Goal: Task Accomplishment & Management: Complete application form

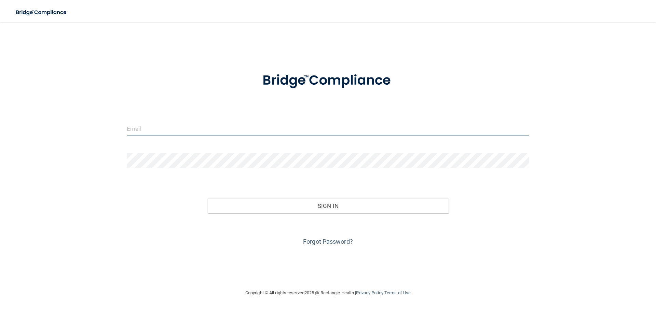
click at [127, 127] on input "email" at bounding box center [328, 128] width 403 height 15
type input "[EMAIL_ADDRESS][DOMAIN_NAME]"
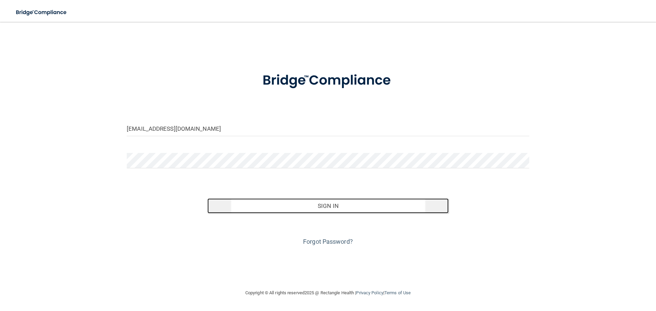
click at [331, 208] on button "Sign In" at bounding box center [328, 206] width 242 height 15
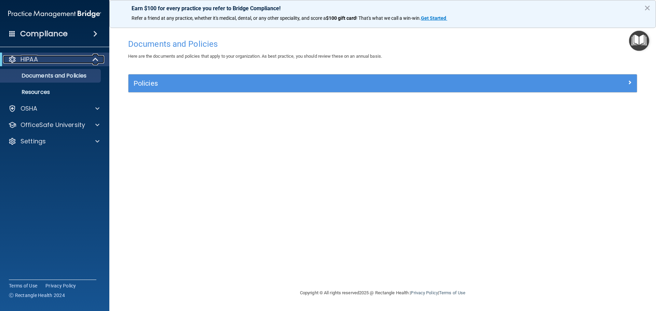
click at [96, 57] on span at bounding box center [96, 59] width 6 height 8
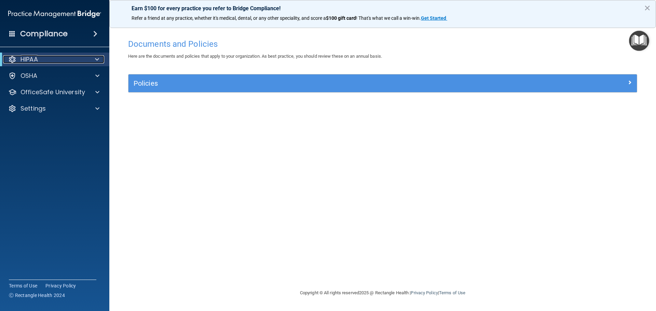
click at [96, 58] on span at bounding box center [97, 59] width 4 height 8
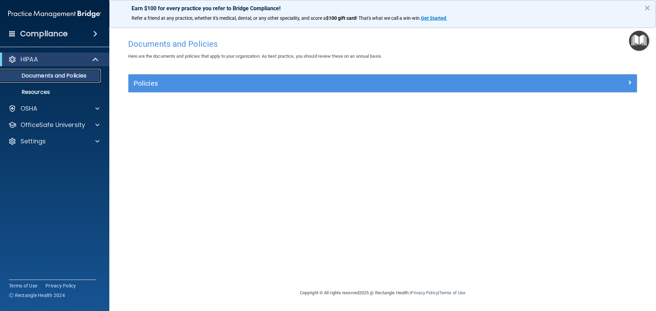
click at [92, 77] on p "Documents and Policies" at bounding box center [50, 75] width 93 height 7
click at [77, 77] on p "Documents and Policies" at bounding box center [50, 75] width 93 height 7
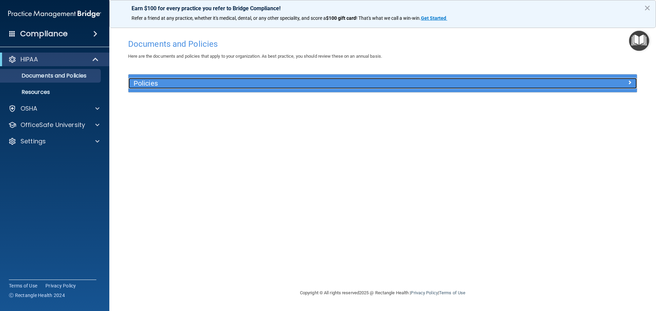
click at [150, 83] on h5 "Policies" at bounding box center [319, 84] width 371 height 8
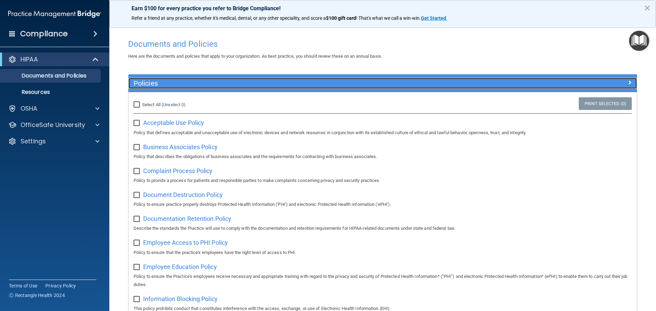
click at [150, 83] on h5 "Policies" at bounding box center [319, 84] width 371 height 8
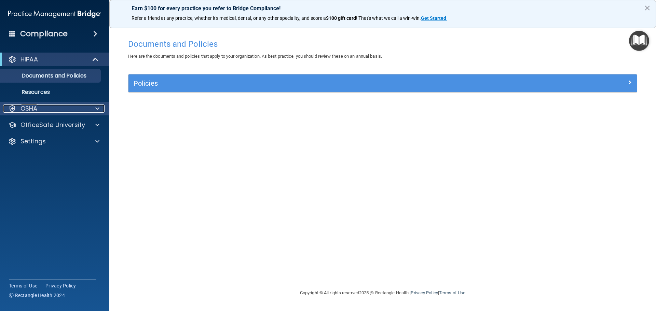
click at [96, 108] on span at bounding box center [97, 109] width 4 height 8
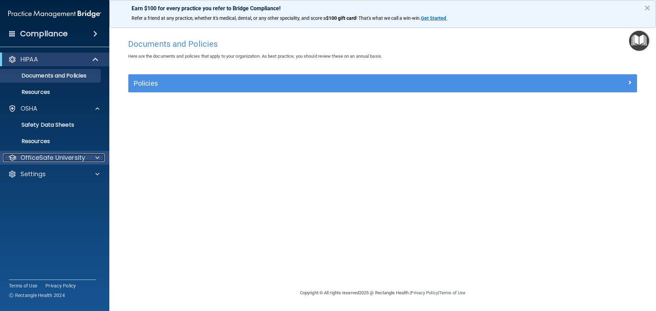
click at [35, 157] on p "OfficeSafe University" at bounding box center [53, 158] width 65 height 8
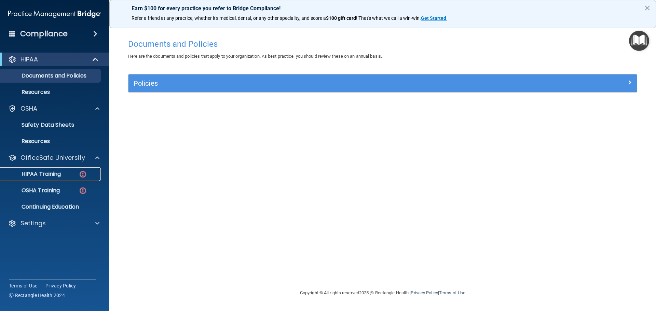
click at [52, 173] on p "HIPAA Training" at bounding box center [32, 174] width 56 height 7
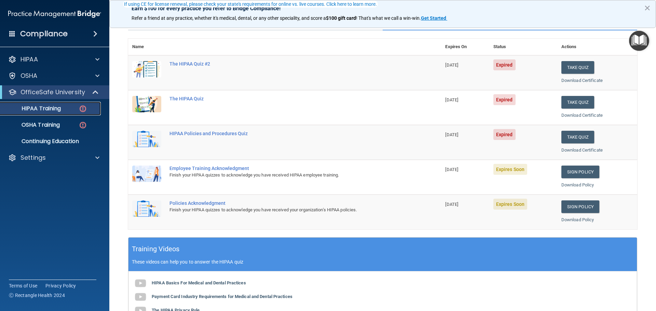
scroll to position [66, 0]
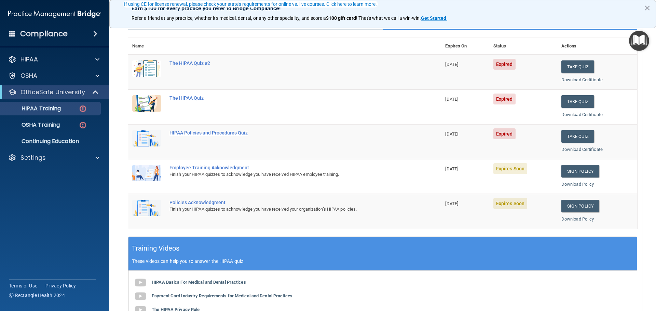
click at [195, 133] on div "HIPAA Policies and Procedures Quiz" at bounding box center [289, 132] width 238 height 5
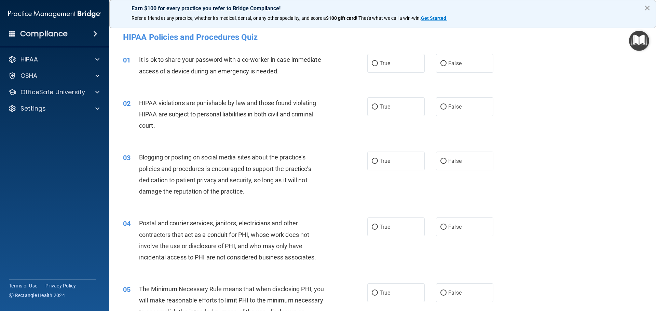
click at [647, 7] on button "×" at bounding box center [647, 7] width 6 height 11
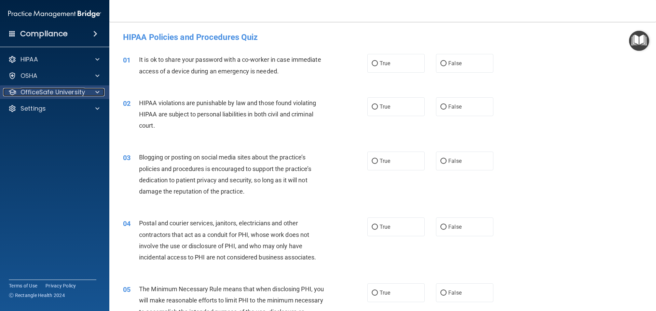
click at [97, 93] on span at bounding box center [97, 92] width 4 height 8
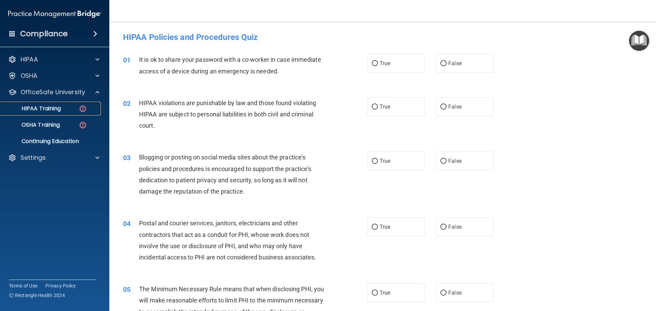
click at [82, 108] on img at bounding box center [83, 109] width 9 height 9
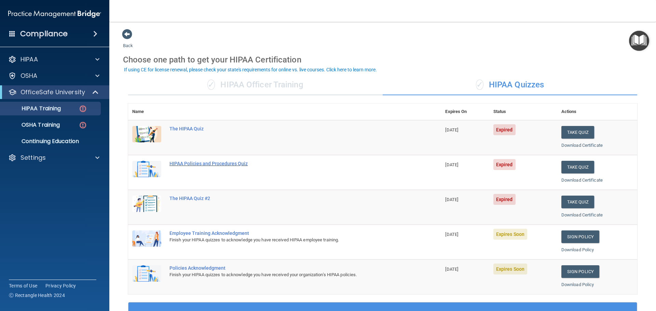
click at [216, 163] on div "HIPAA Policies and Procedures Quiz" at bounding box center [289, 163] width 238 height 5
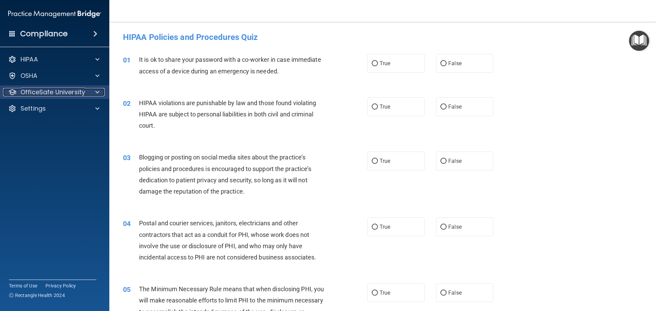
click at [97, 92] on span at bounding box center [97, 92] width 4 height 8
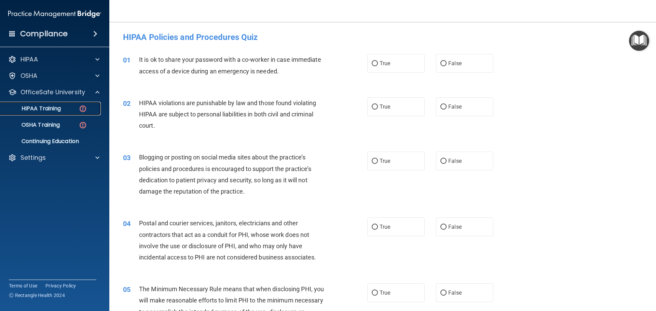
click at [84, 110] on img at bounding box center [83, 109] width 9 height 9
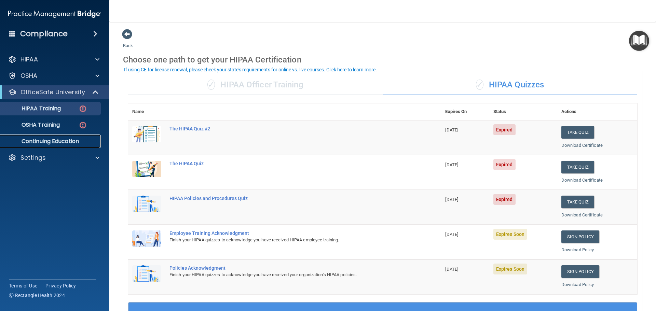
click at [33, 143] on p "Continuing Education" at bounding box center [50, 141] width 93 height 7
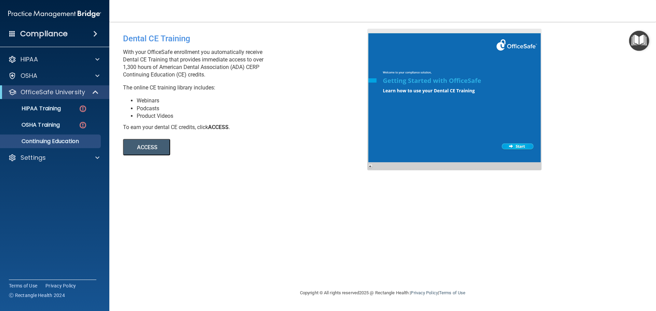
click at [160, 146] on button "ACCESS" at bounding box center [146, 147] width 47 height 16
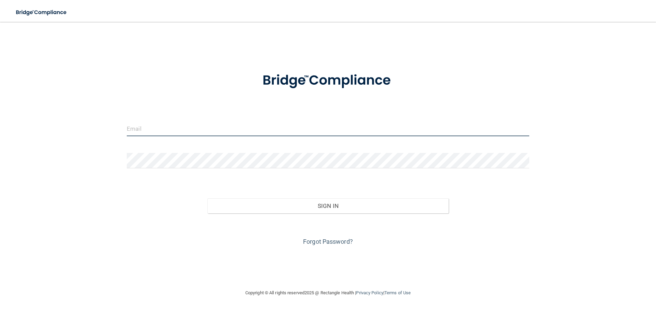
click at [130, 129] on input "email" at bounding box center [328, 128] width 403 height 15
type input "[EMAIL_ADDRESS][DOMAIN_NAME]"
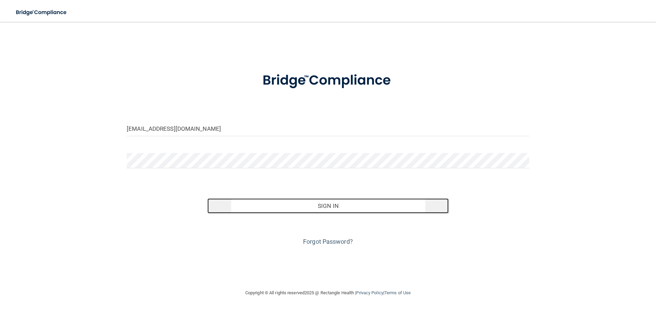
click at [326, 209] on button "Sign In" at bounding box center [328, 206] width 242 height 15
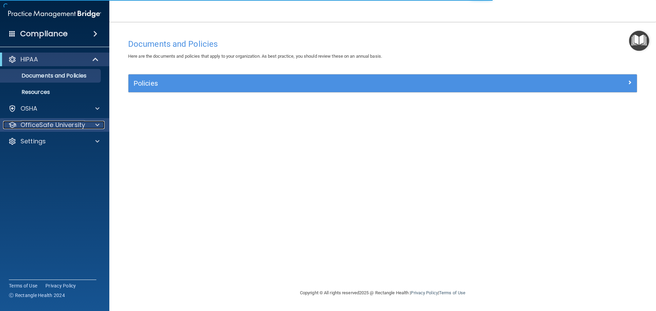
click at [96, 123] on span at bounding box center [97, 125] width 4 height 8
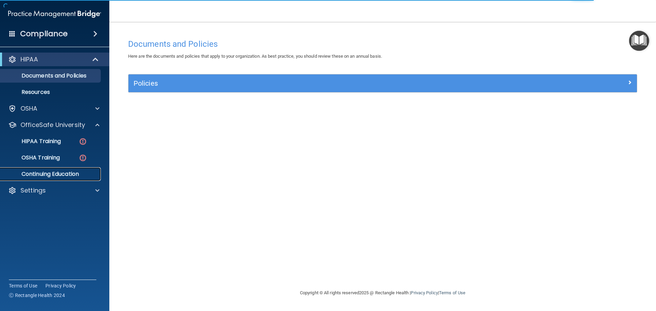
click at [72, 174] on p "Continuing Education" at bounding box center [50, 174] width 93 height 7
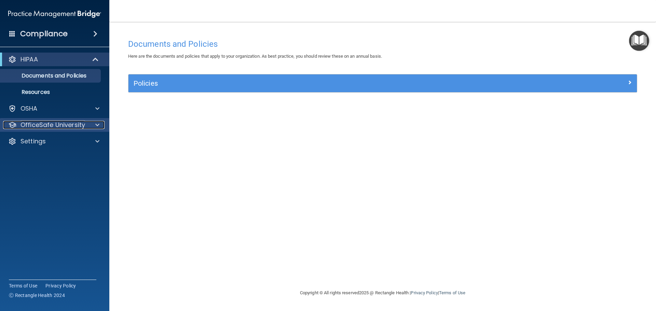
click at [97, 125] on span at bounding box center [97, 125] width 4 height 8
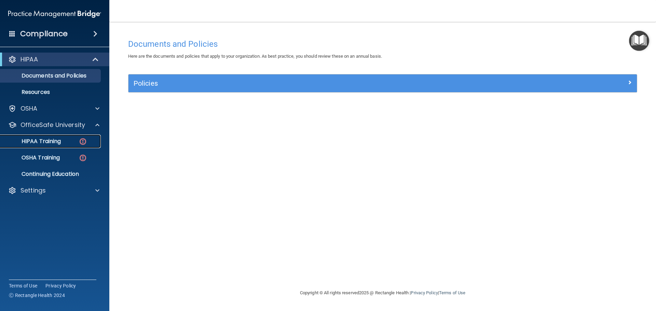
click at [58, 139] on p "HIPAA Training" at bounding box center [32, 141] width 56 height 7
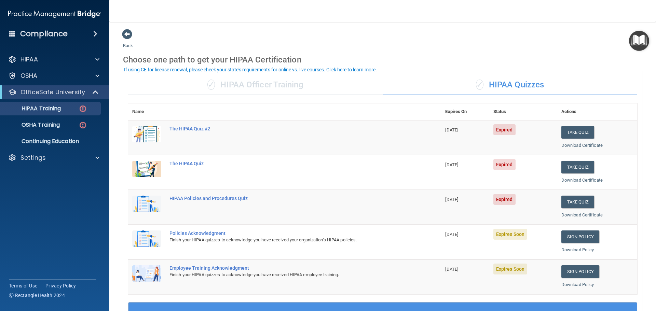
click at [190, 248] on td "Policies Acknowledgment Finish your HIPAA quizzes to acknowledge you have recei…" at bounding box center [303, 242] width 276 height 35
click at [194, 239] on div "Finish your HIPAA quizzes to acknowledge you have received your organization’s …" at bounding box center [289, 240] width 238 height 8
click at [194, 236] on div "Policies Acknowledgment" at bounding box center [289, 233] width 238 height 5
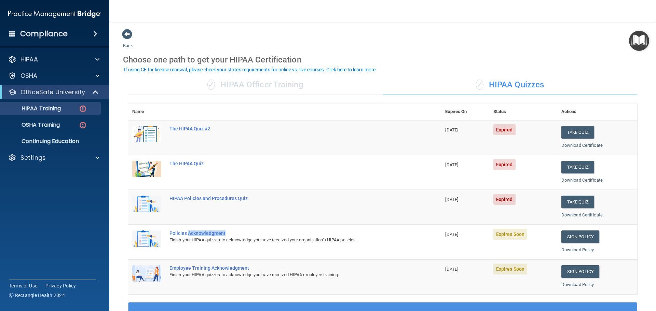
click at [194, 236] on div "Policies Acknowledgment" at bounding box center [289, 233] width 238 height 5
click at [194, 234] on div "Policies Acknowledgment" at bounding box center [289, 233] width 238 height 5
click at [636, 40] on img "Open Resource Center" at bounding box center [639, 41] width 20 height 20
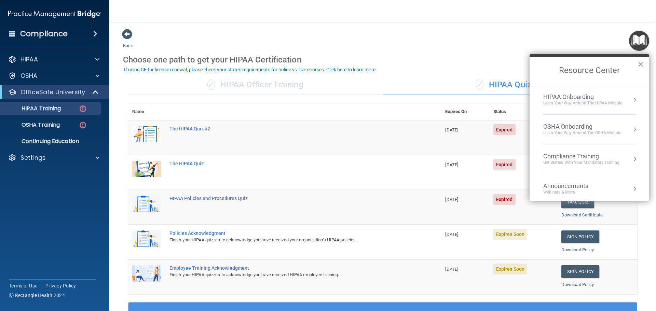
click at [639, 64] on button "×" at bounding box center [641, 64] width 6 height 11
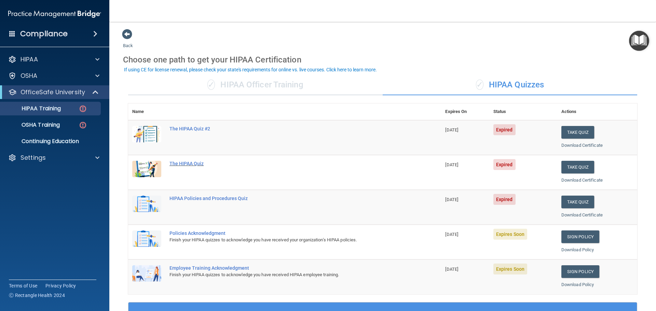
click at [184, 164] on div "The HIPAA Quiz" at bounding box center [289, 163] width 238 height 5
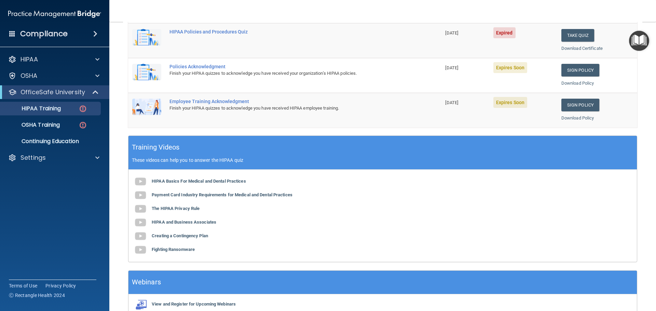
scroll to position [180, 0]
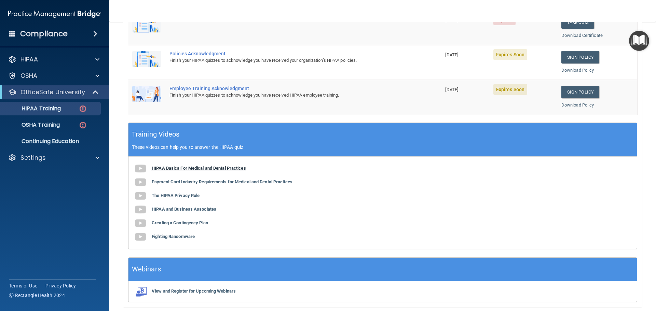
click at [142, 169] on img at bounding box center [141, 169] width 14 height 14
click at [140, 180] on img at bounding box center [141, 183] width 14 height 14
click at [141, 198] on img at bounding box center [141, 196] width 14 height 14
click at [141, 212] on img at bounding box center [141, 210] width 14 height 14
click at [182, 226] on b "Creating a Contingency Plan" at bounding box center [180, 222] width 56 height 5
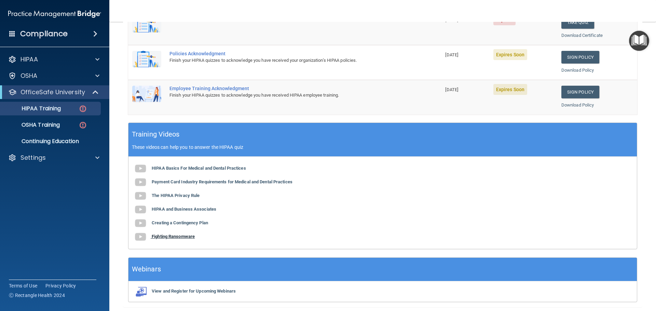
click at [138, 237] on img at bounding box center [141, 237] width 14 height 14
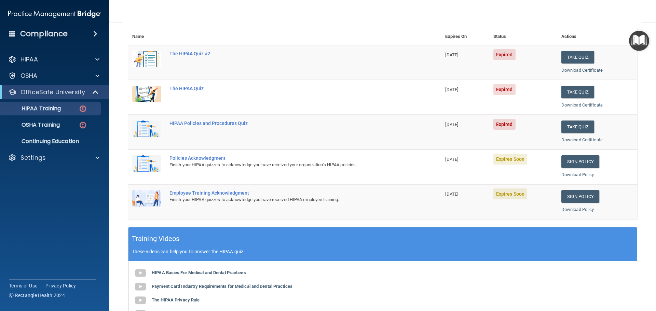
scroll to position [75, 0]
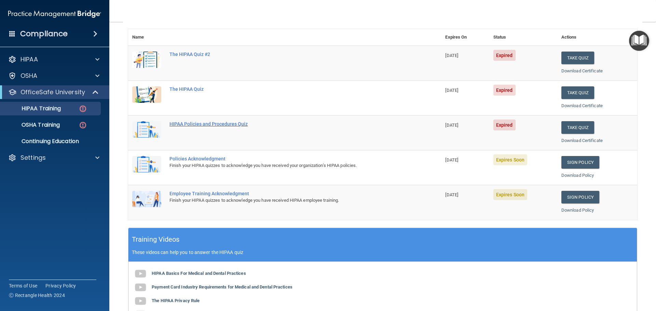
click at [188, 127] on div "HIPAA Policies and Procedures Quiz" at bounding box center [289, 123] width 238 height 5
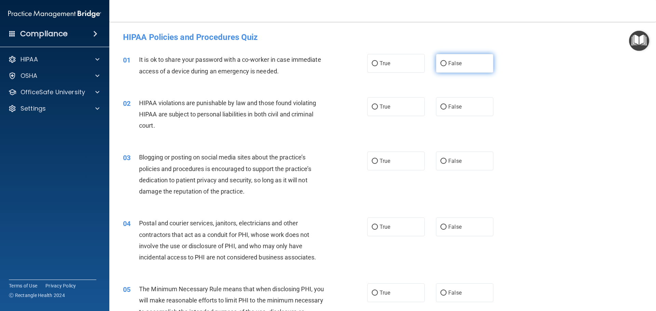
click at [441, 63] on input "False" at bounding box center [444, 63] width 6 height 5
radio input "true"
drag, startPoint x: 370, startPoint y: 106, endPoint x: 358, endPoint y: 112, distance: 14.1
click at [372, 106] on input "True" at bounding box center [375, 107] width 6 height 5
radio input "true"
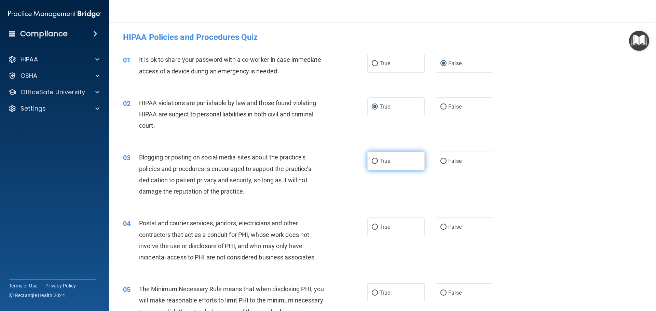
click at [372, 161] on input "True" at bounding box center [375, 161] width 6 height 5
radio input "true"
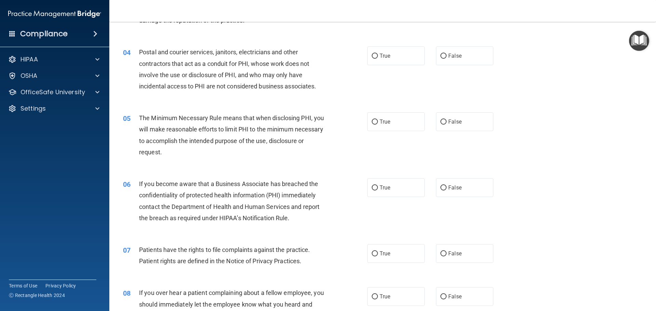
scroll to position [174, 0]
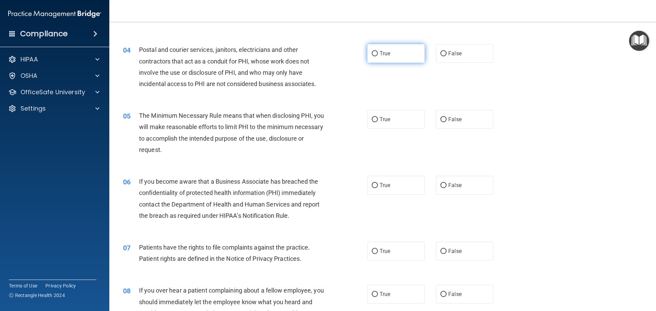
click at [372, 53] on input "True" at bounding box center [375, 53] width 6 height 5
radio input "true"
click at [373, 121] on input "True" at bounding box center [375, 119] width 6 height 5
radio input "true"
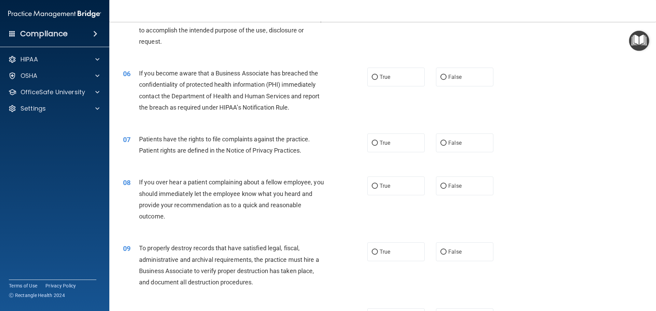
scroll to position [290, 0]
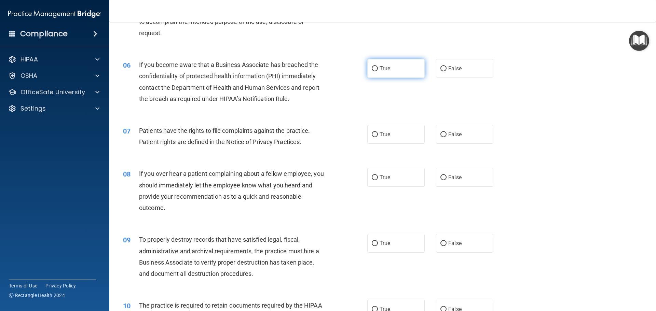
click at [372, 67] on input "True" at bounding box center [375, 68] width 6 height 5
radio input "true"
click at [373, 134] on input "True" at bounding box center [375, 134] width 6 height 5
radio input "true"
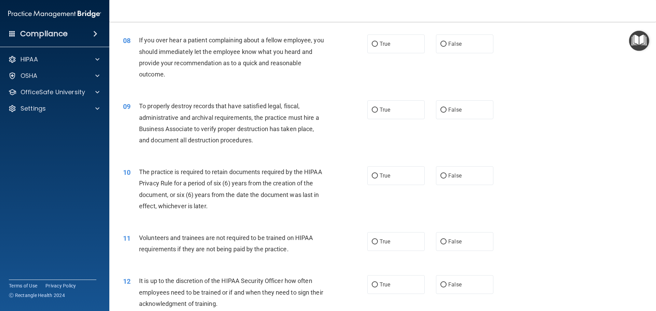
scroll to position [426, 0]
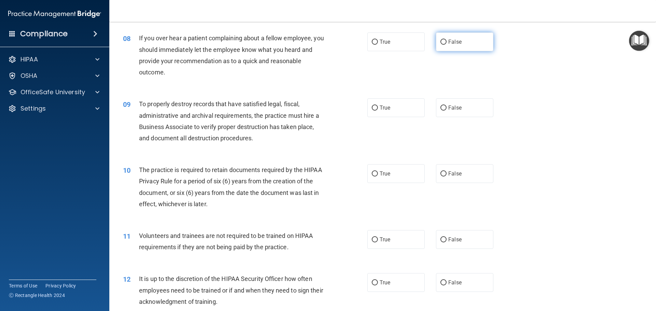
click at [441, 41] on input "False" at bounding box center [444, 42] width 6 height 5
radio input "true"
click at [372, 108] on input "True" at bounding box center [375, 108] width 6 height 5
radio input "true"
click at [373, 173] on input "True" at bounding box center [375, 174] width 6 height 5
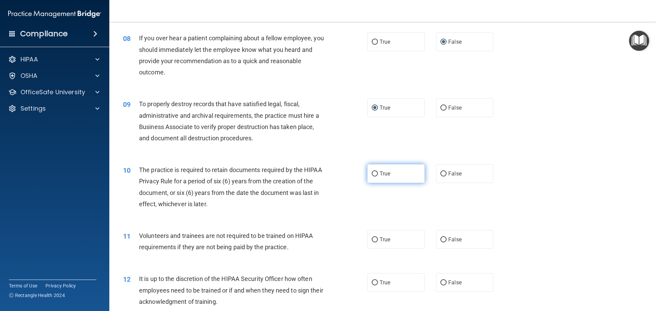
radio input "true"
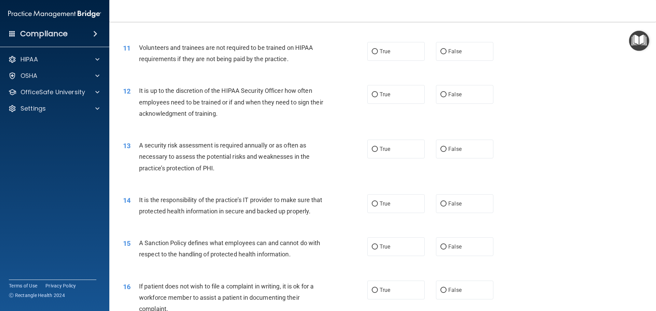
scroll to position [617, 0]
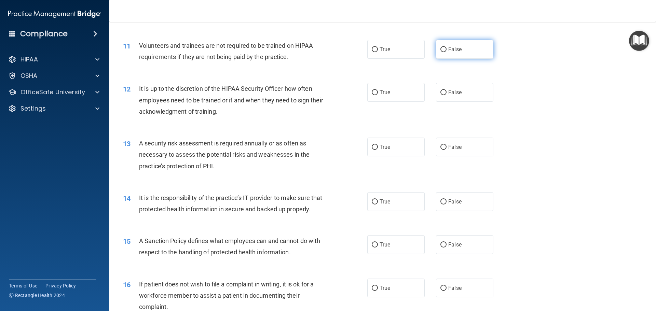
click at [441, 49] on input "False" at bounding box center [444, 49] width 6 height 5
radio input "true"
click at [373, 93] on input "True" at bounding box center [375, 92] width 6 height 5
radio input "true"
click at [372, 148] on input "True" at bounding box center [375, 147] width 6 height 5
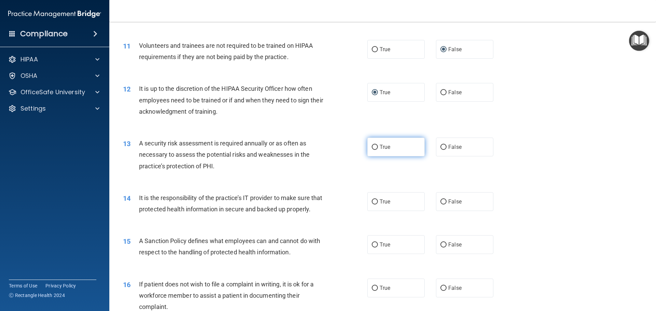
radio input "true"
click at [373, 202] on input "True" at bounding box center [375, 202] width 6 height 5
radio input "true"
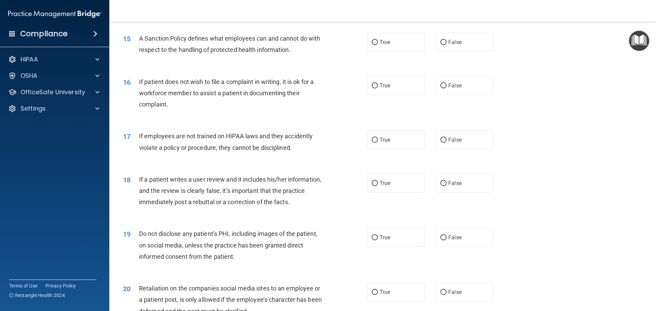
scroll to position [821, 0]
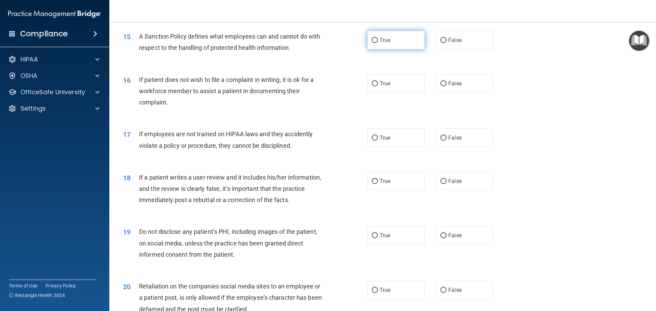
click at [372, 43] on input "True" at bounding box center [375, 40] width 6 height 5
radio input "true"
click at [441, 86] on input "False" at bounding box center [444, 83] width 6 height 5
radio input "true"
click at [442, 141] on input "False" at bounding box center [444, 138] width 6 height 5
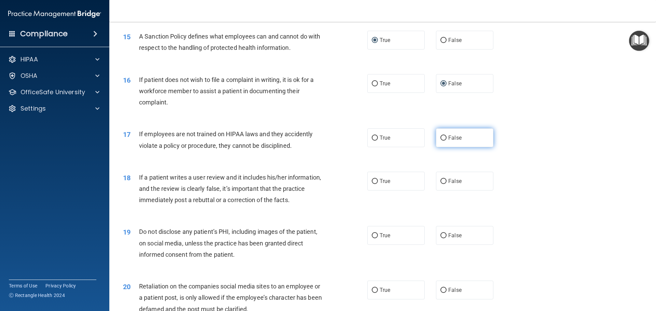
radio input "true"
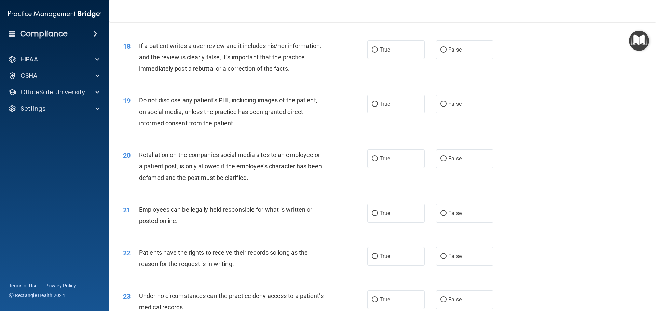
scroll to position [957, 0]
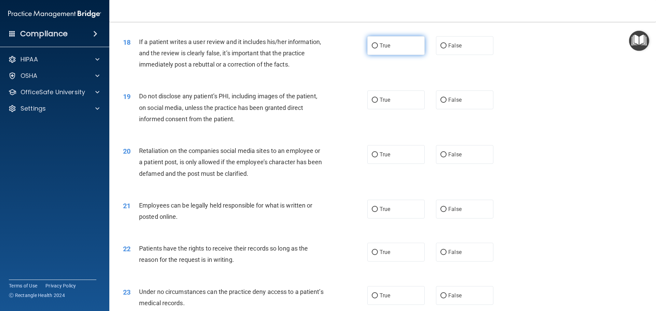
click at [372, 49] on input "True" at bounding box center [375, 45] width 6 height 5
radio input "true"
click at [373, 103] on input "True" at bounding box center [375, 100] width 6 height 5
radio input "true"
click at [441, 158] on input "False" at bounding box center [444, 154] width 6 height 5
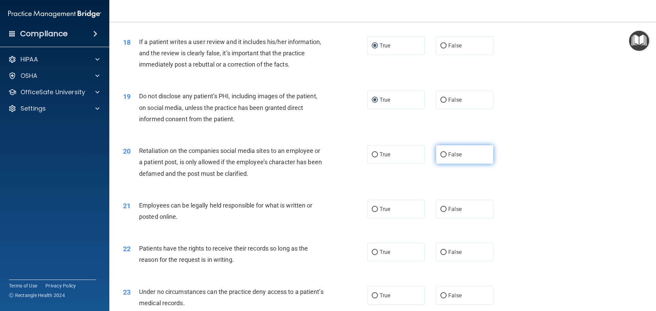
radio input "true"
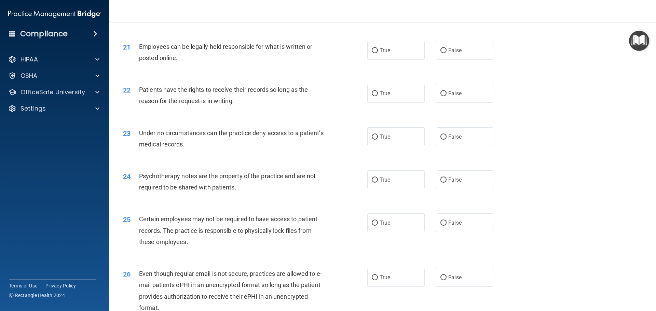
scroll to position [1118, 0]
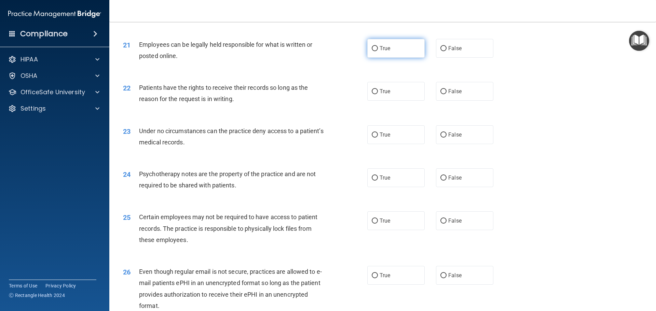
click at [373, 51] on input "True" at bounding box center [375, 48] width 6 height 5
radio input "true"
click at [374, 94] on input "True" at bounding box center [375, 91] width 6 height 5
radio input "true"
drag, startPoint x: 371, startPoint y: 145, endPoint x: 343, endPoint y: 144, distance: 27.7
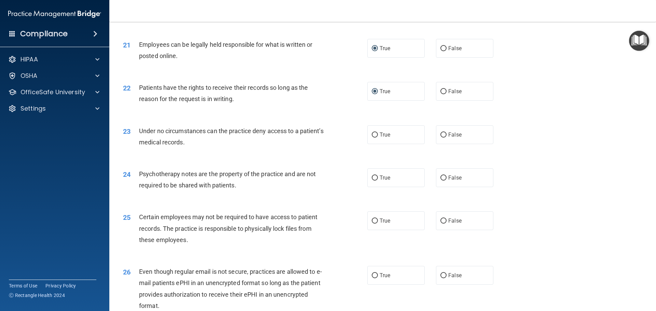
click at [505, 125] on ng-form "23 Under no circumstances can the practice deny access to a patient’s medical r…" at bounding box center [505, 125] width 0 height 0
click at [441, 138] on input "False" at bounding box center [444, 135] width 6 height 5
radio input "true"
click at [441, 181] on input "False" at bounding box center [444, 178] width 6 height 5
radio input "true"
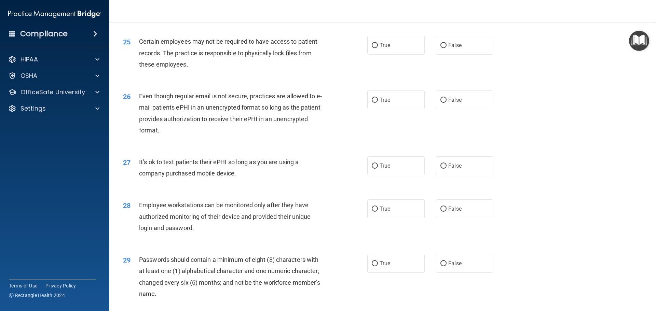
scroll to position [1306, 0]
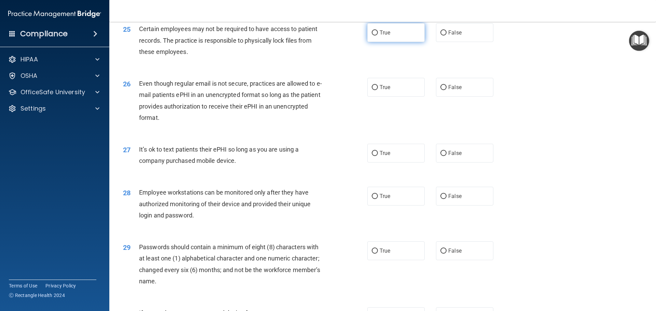
click at [373, 36] on input "True" at bounding box center [375, 32] width 6 height 5
radio input "true"
click at [441, 90] on input "False" at bounding box center [444, 87] width 6 height 5
radio input "true"
click at [441, 156] on input "False" at bounding box center [444, 153] width 6 height 5
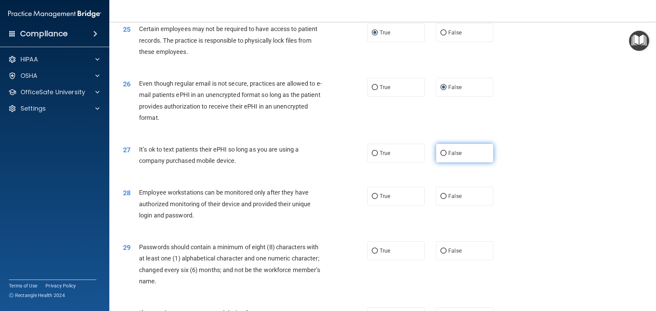
radio input "true"
click at [373, 199] on input "True" at bounding box center [375, 196] width 6 height 5
radio input "true"
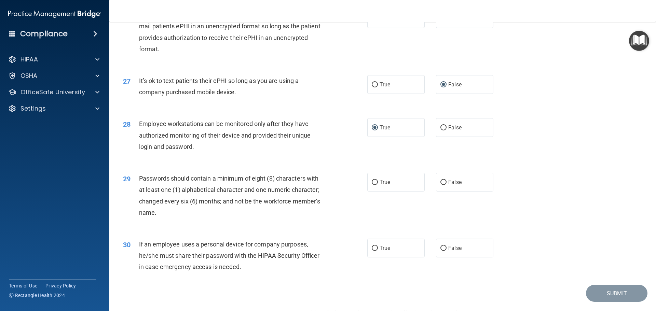
scroll to position [1404, 0]
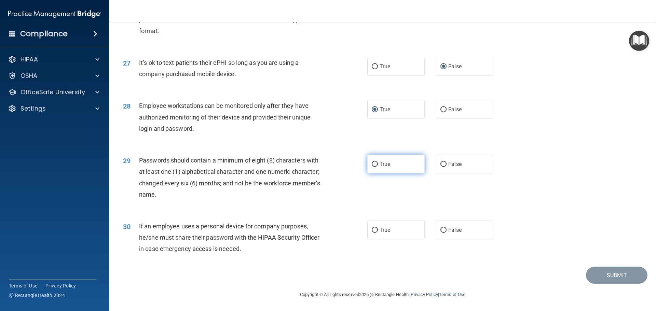
click at [372, 163] on input "True" at bounding box center [375, 164] width 6 height 5
radio input "true"
click at [372, 230] on input "True" at bounding box center [375, 230] width 6 height 5
radio input "true"
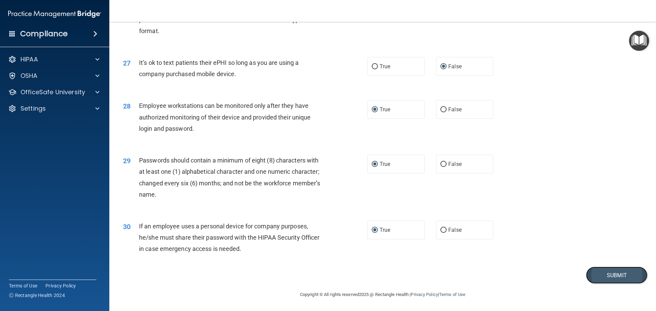
click at [607, 280] on button "Submit" at bounding box center [617, 275] width 62 height 17
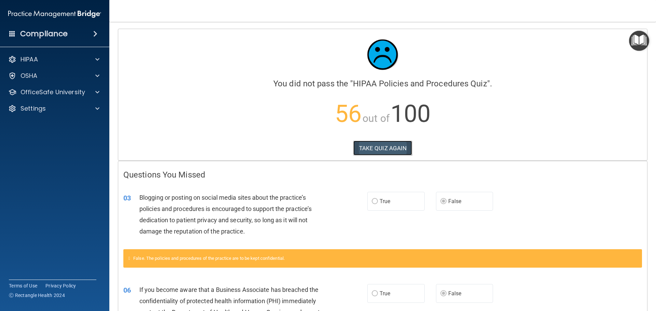
click at [389, 148] on button "TAKE QUIZ AGAIN" at bounding box center [382, 148] width 59 height 15
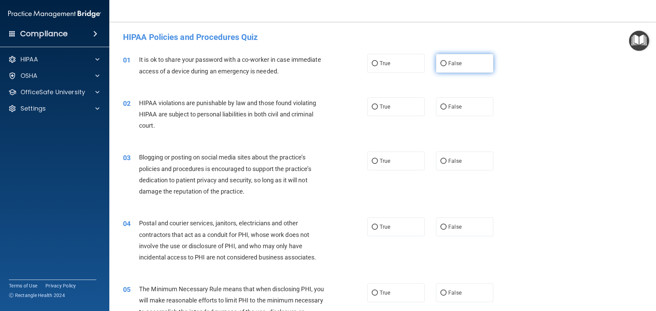
click at [441, 63] on input "False" at bounding box center [444, 63] width 6 height 5
radio input "true"
click at [372, 106] on input "True" at bounding box center [375, 107] width 6 height 5
radio input "true"
click at [372, 161] on input "True" at bounding box center [375, 161] width 6 height 5
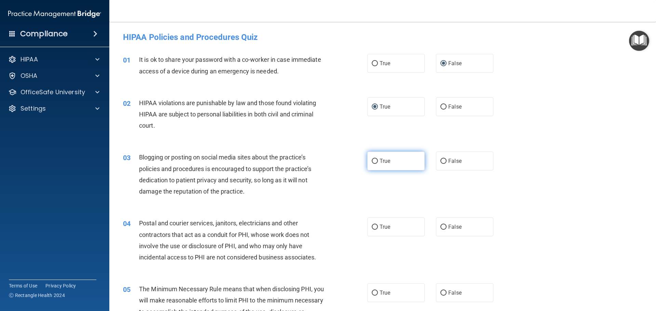
radio input "true"
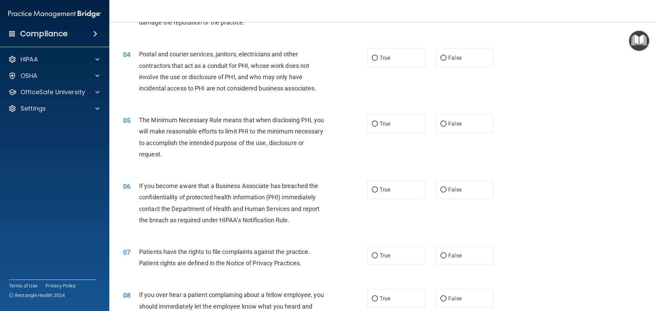
scroll to position [188, 0]
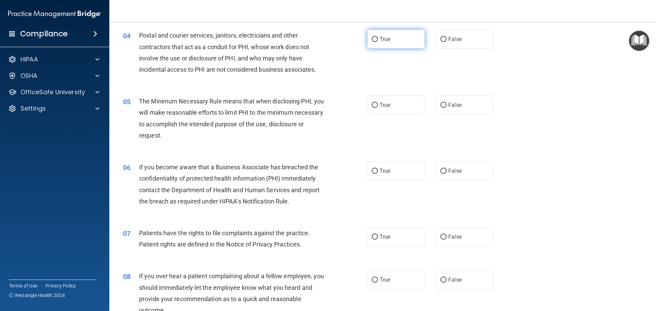
click at [372, 39] on input "True" at bounding box center [375, 39] width 6 height 5
radio input "true"
click at [374, 105] on input "True" at bounding box center [375, 105] width 6 height 5
radio input "true"
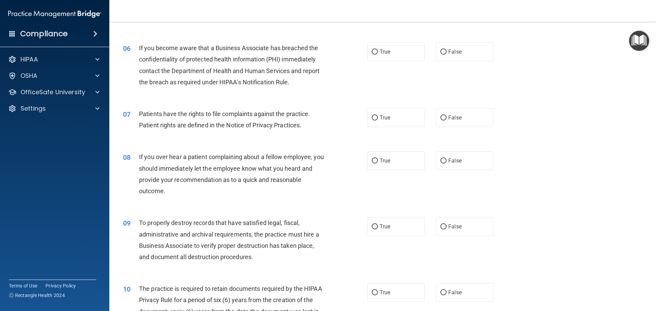
scroll to position [311, 0]
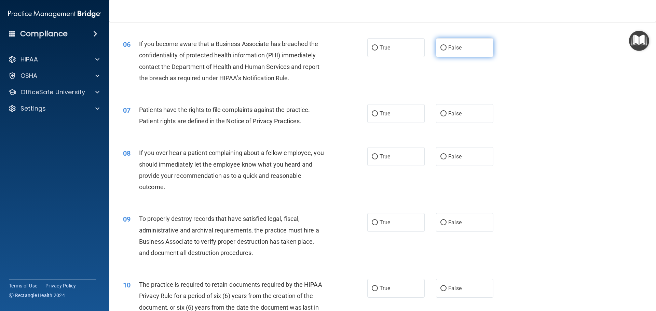
click at [441, 49] on input "False" at bounding box center [444, 47] width 6 height 5
radio input "true"
click at [373, 113] on input "True" at bounding box center [375, 113] width 6 height 5
radio input "true"
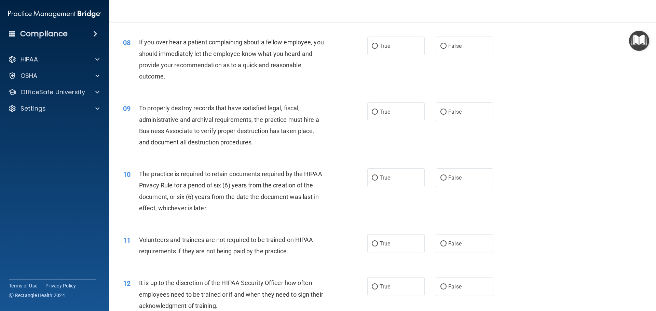
scroll to position [426, 0]
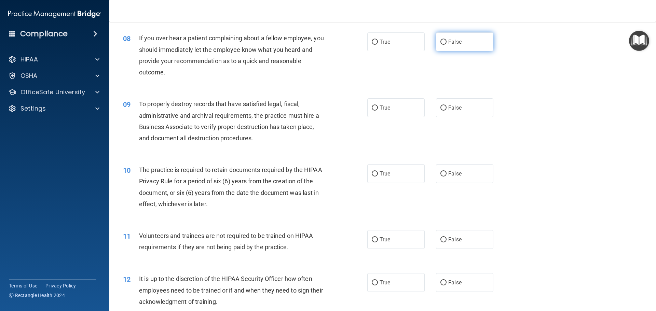
click at [441, 42] on input "False" at bounding box center [444, 42] width 6 height 5
radio input "true"
click at [442, 107] on input "False" at bounding box center [444, 108] width 6 height 5
radio input "true"
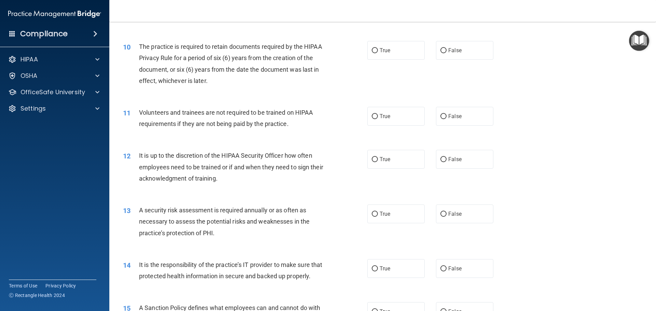
scroll to position [552, 0]
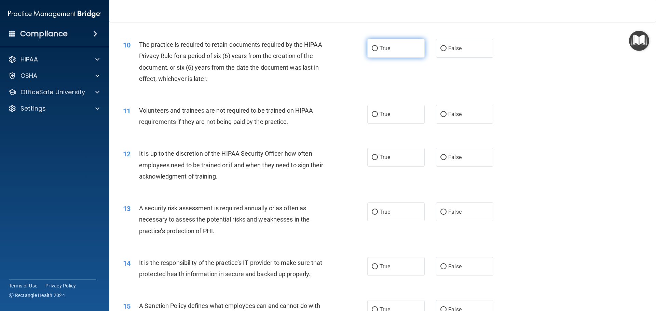
click at [374, 49] on input "True" at bounding box center [375, 48] width 6 height 5
radio input "true"
click at [441, 114] on input "False" at bounding box center [444, 114] width 6 height 5
radio input "true"
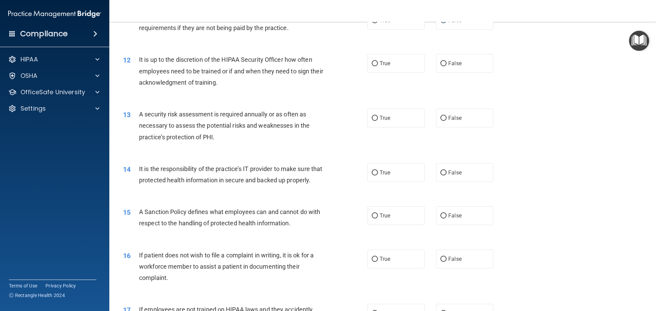
scroll to position [664, 0]
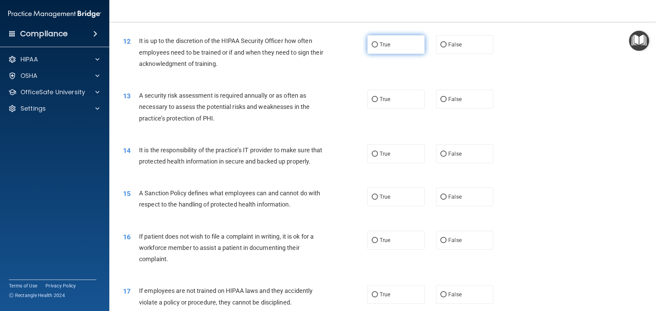
click at [374, 45] on input "True" at bounding box center [375, 44] width 6 height 5
radio input "true"
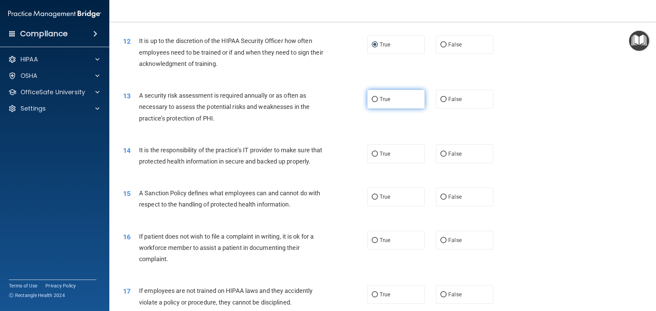
click at [372, 99] on input "True" at bounding box center [375, 99] width 6 height 5
radio input "true"
click at [441, 153] on input "False" at bounding box center [444, 154] width 6 height 5
radio input "true"
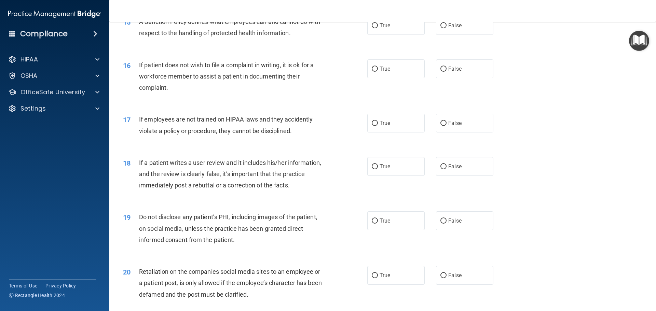
scroll to position [838, 0]
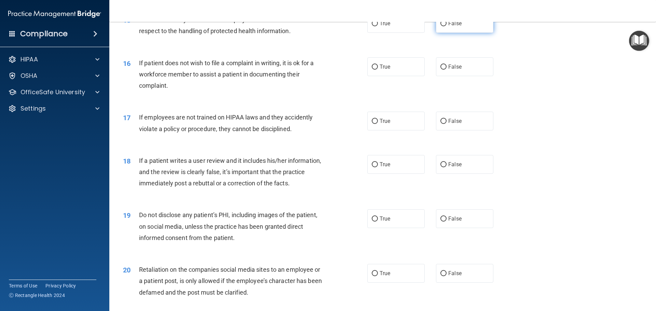
click at [441, 26] on input "False" at bounding box center [444, 23] width 6 height 5
radio input "true"
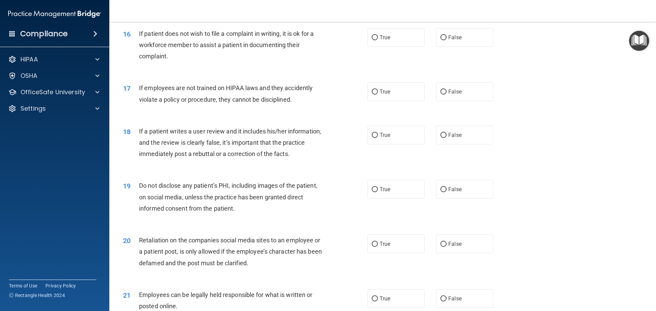
scroll to position [869, 0]
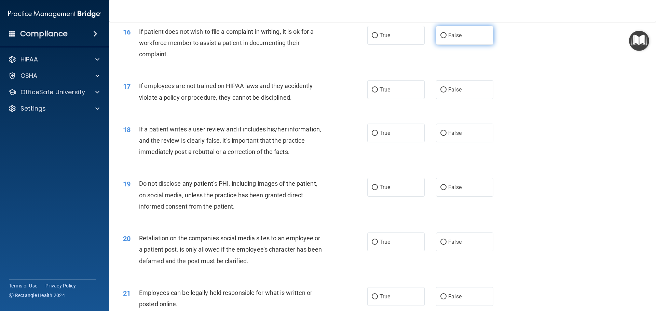
click at [441, 38] on input "False" at bounding box center [444, 35] width 6 height 5
radio input "true"
click at [374, 93] on input "True" at bounding box center [375, 89] width 6 height 5
radio input "true"
click at [441, 136] on input "False" at bounding box center [444, 133] width 6 height 5
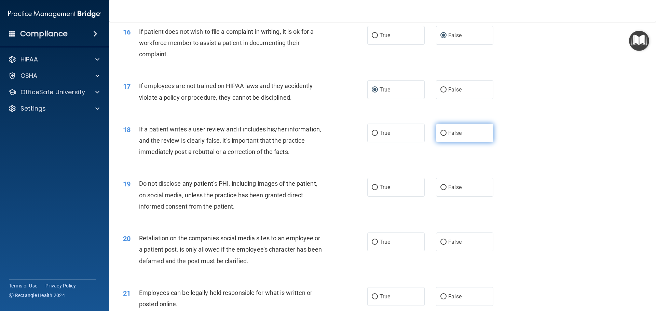
radio input "true"
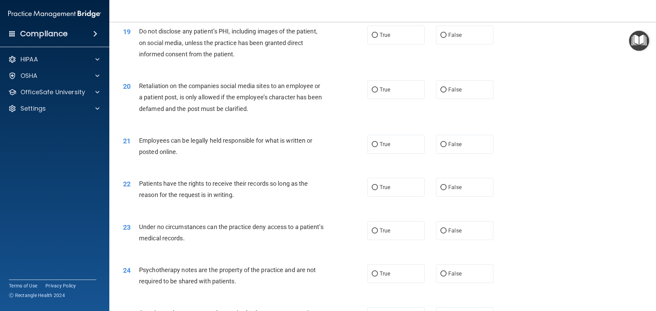
scroll to position [1018, 0]
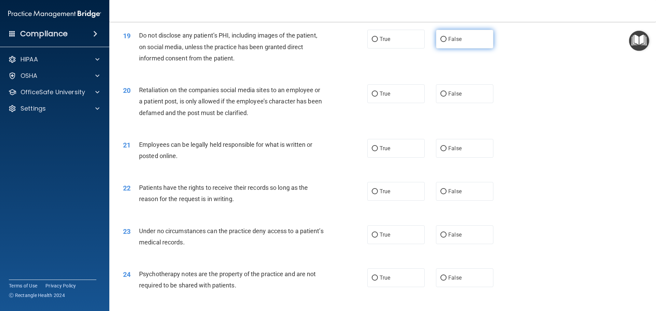
click at [441, 42] on input "False" at bounding box center [444, 39] width 6 height 5
radio input "true"
click at [441, 97] on input "False" at bounding box center [444, 94] width 6 height 5
radio input "true"
click at [373, 151] on input "True" at bounding box center [375, 148] width 6 height 5
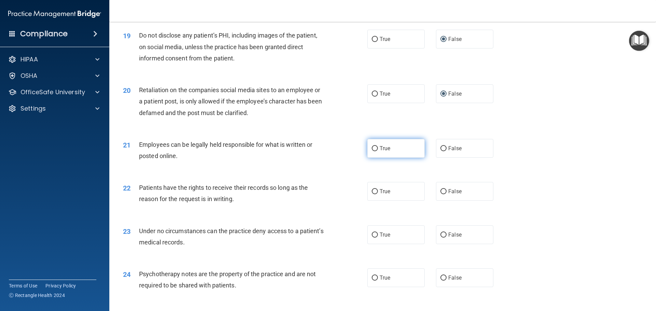
radio input "true"
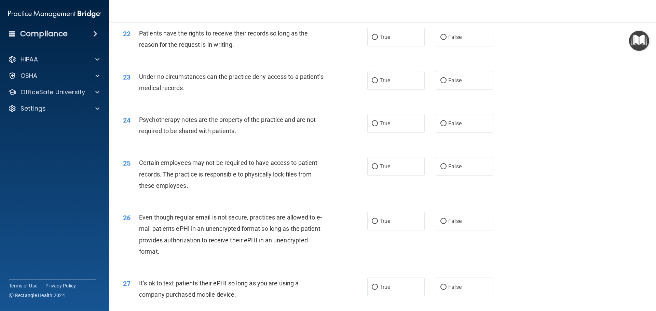
scroll to position [1174, 0]
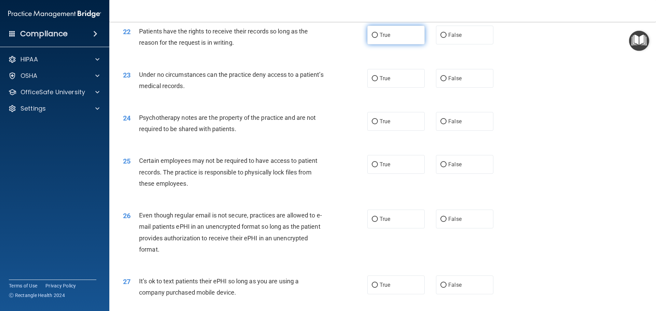
click at [373, 38] on input "True" at bounding box center [375, 35] width 6 height 5
radio input "true"
click at [372, 81] on input "True" at bounding box center [375, 78] width 6 height 5
radio input "true"
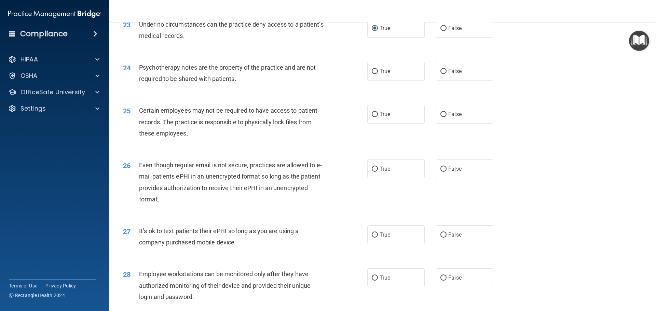
scroll to position [1266, 0]
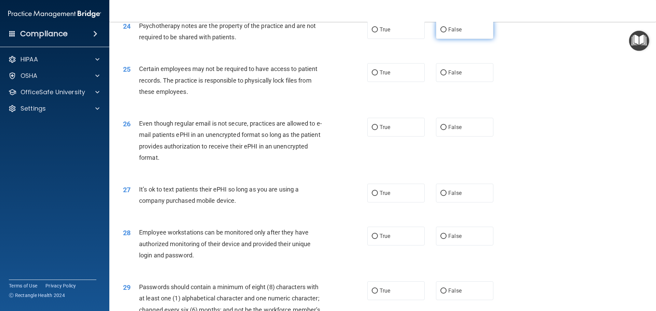
click at [441, 32] on input "False" at bounding box center [444, 29] width 6 height 5
radio input "true"
click at [441, 76] on input "False" at bounding box center [444, 72] width 6 height 5
radio input "true"
click at [441, 130] on input "False" at bounding box center [444, 127] width 6 height 5
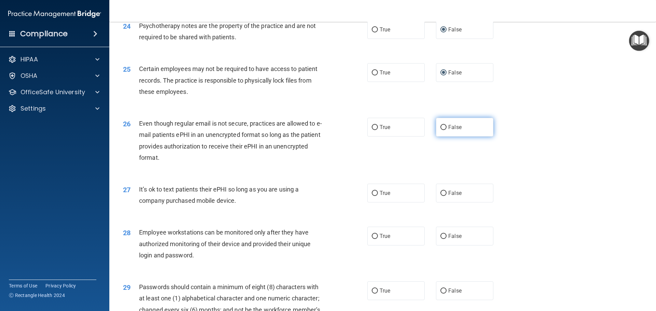
radio input "true"
click at [373, 196] on input "True" at bounding box center [375, 193] width 6 height 5
radio input "true"
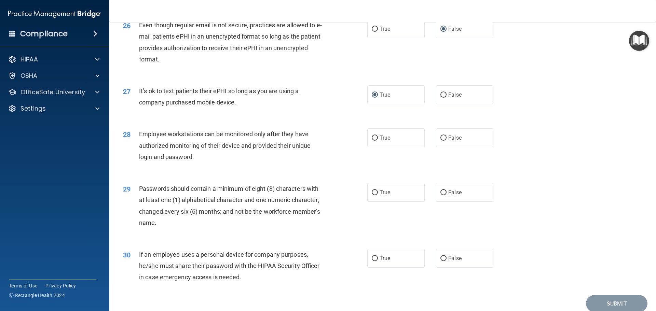
scroll to position [1404, 0]
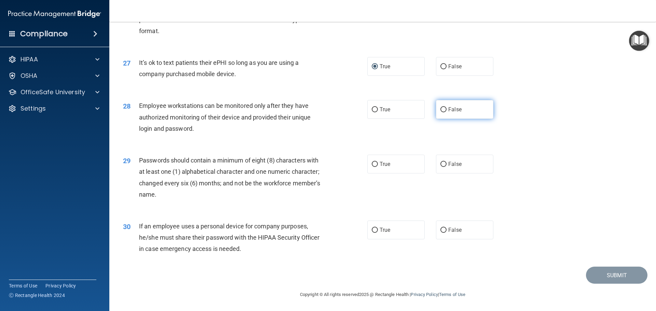
click at [441, 110] on input "False" at bounding box center [444, 109] width 6 height 5
radio input "true"
click at [372, 164] on input "True" at bounding box center [375, 164] width 6 height 5
radio input "true"
click at [442, 231] on input "False" at bounding box center [444, 230] width 6 height 5
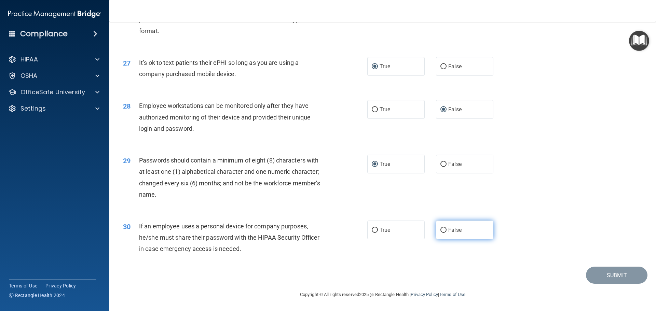
radio input "true"
click at [614, 274] on button "Submit" at bounding box center [617, 275] width 62 height 17
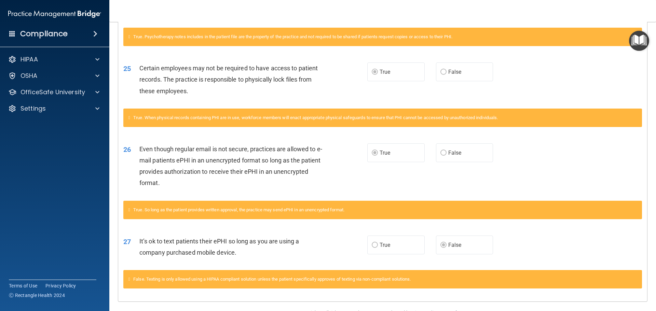
scroll to position [760, 0]
